Goal: Task Accomplishment & Management: Manage account settings

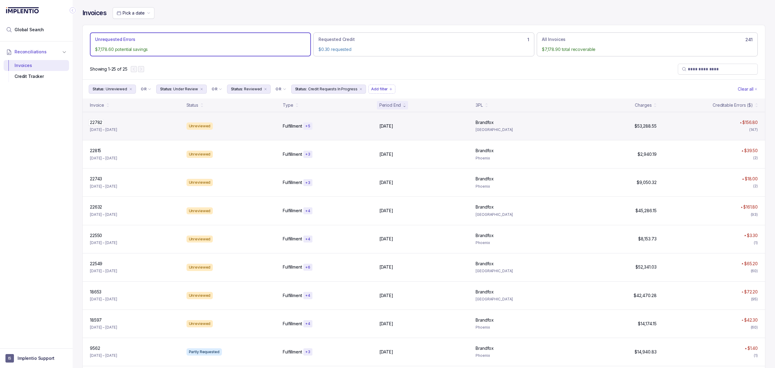
click at [103, 121] on p "22782" at bounding box center [95, 122] width 15 height 7
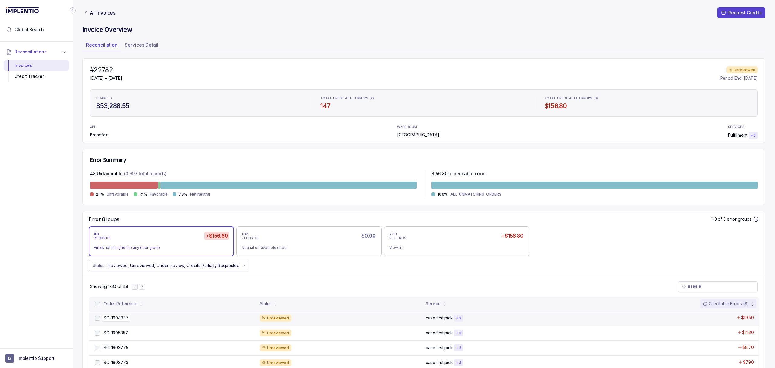
click at [114, 318] on p "SO-1904347" at bounding box center [116, 317] width 28 height 7
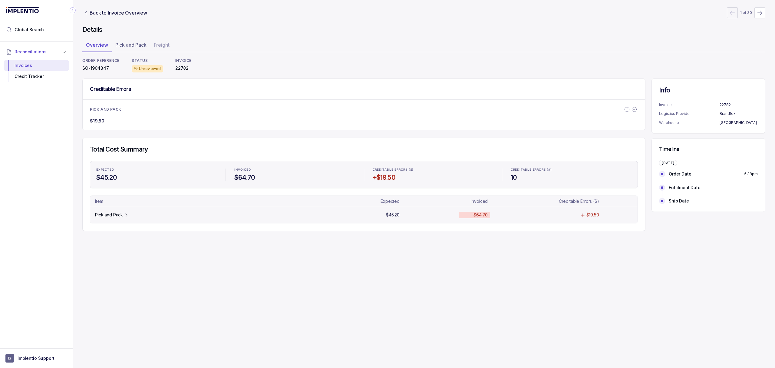
click at [111, 217] on p "Pick and Pack" at bounding box center [109, 215] width 28 height 6
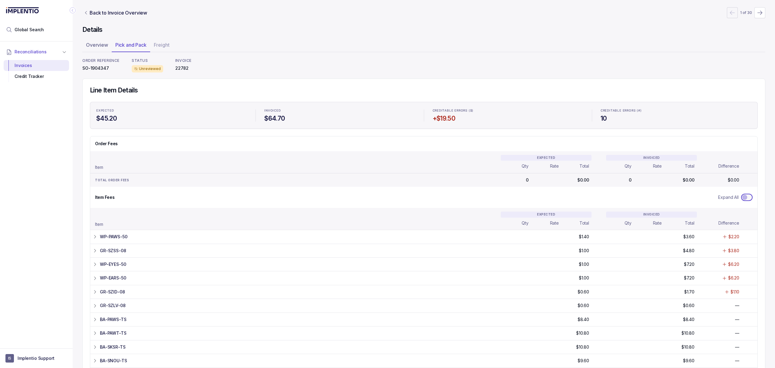
click at [736, 200] on search "Expand All" at bounding box center [735, 197] width 35 height 12
click at [743, 199] on span "Toggle Expand All" at bounding box center [745, 197] width 5 height 5
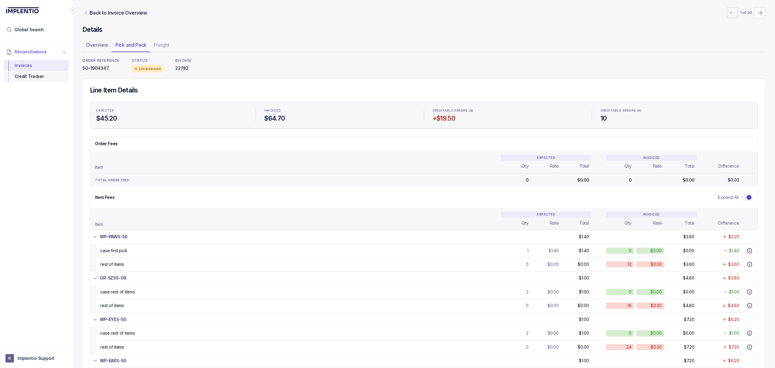
click at [24, 75] on div "Credit Tracker" at bounding box center [36, 76] width 56 height 11
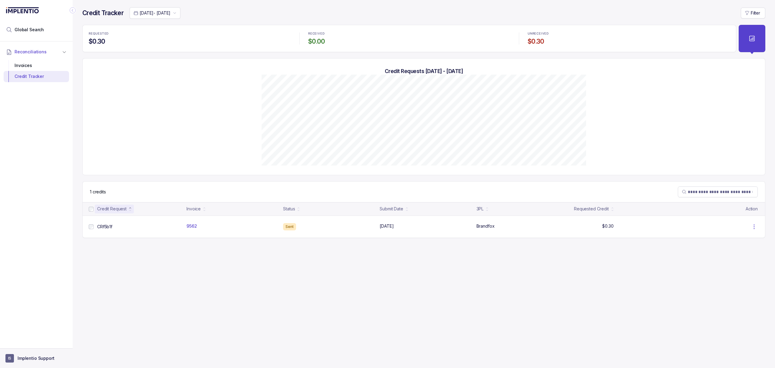
click at [38, 360] on p "Implentio Support" at bounding box center [36, 358] width 37 height 6
click at [38, 344] on p "Logout" at bounding box center [40, 345] width 50 height 6
